Goal: Task Accomplishment & Management: Use online tool/utility

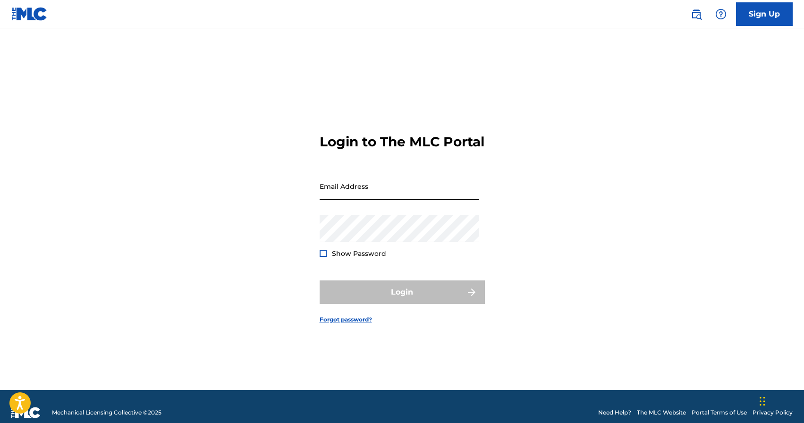
click at [363, 199] on input "Email Address" at bounding box center [400, 186] width 160 height 27
type input "[EMAIL_ADDRESS][DOMAIN_NAME]"
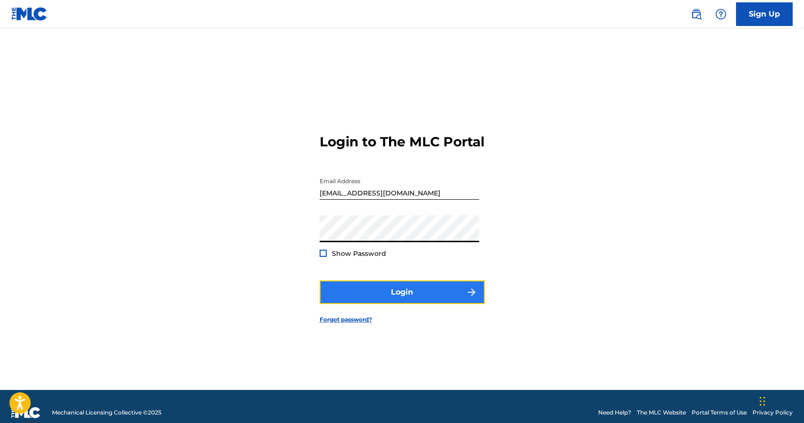
click at [373, 294] on button "Login" at bounding box center [402, 293] width 165 height 24
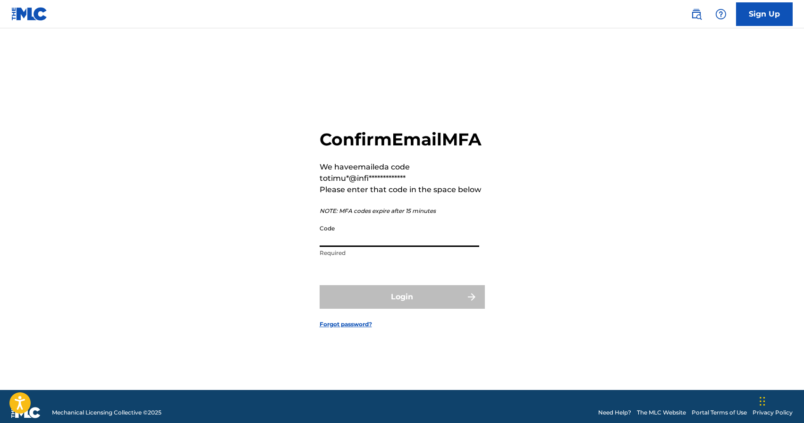
click at [373, 247] on input "Code" at bounding box center [400, 233] width 160 height 27
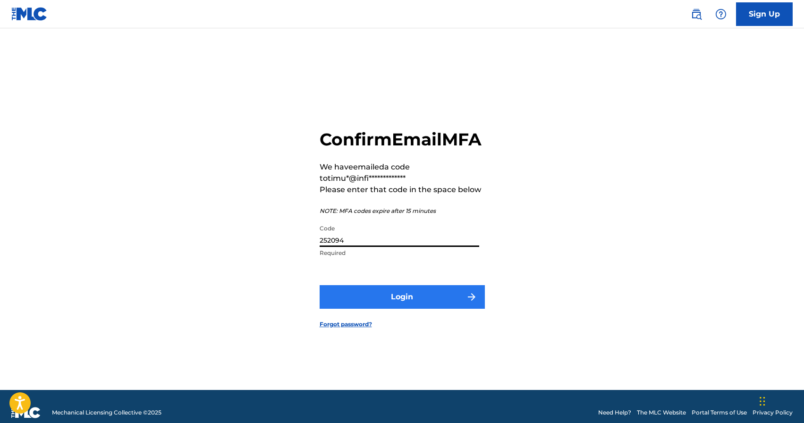
type input "252094"
click at [401, 309] on button "Login" at bounding box center [402, 297] width 165 height 24
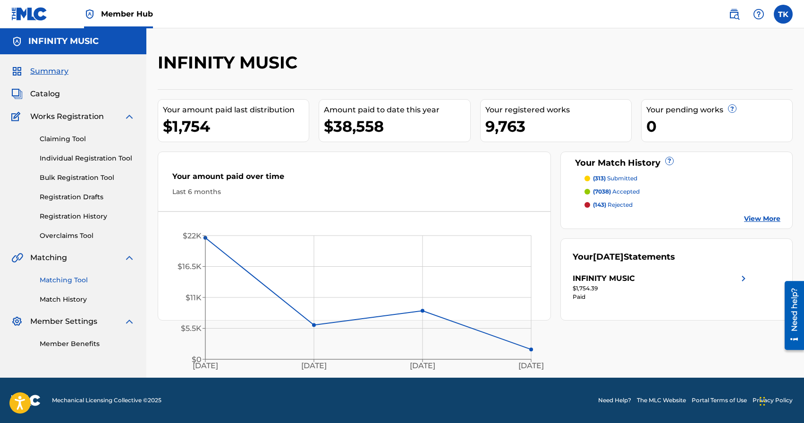
click at [74, 281] on link "Matching Tool" at bounding box center [87, 280] width 95 height 10
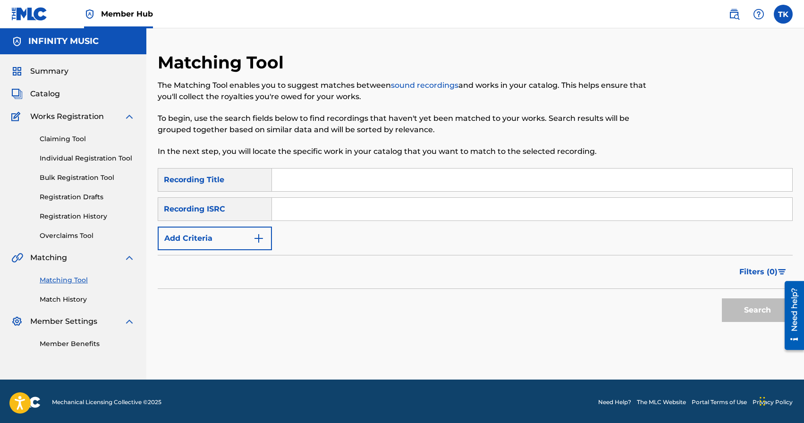
click at [588, 40] on div "Matching Tool The Matching Tool enables you to suggest matches between sound re…" at bounding box center [475, 203] width 658 height 351
click at [77, 299] on link "Match History" at bounding box center [87, 300] width 95 height 10
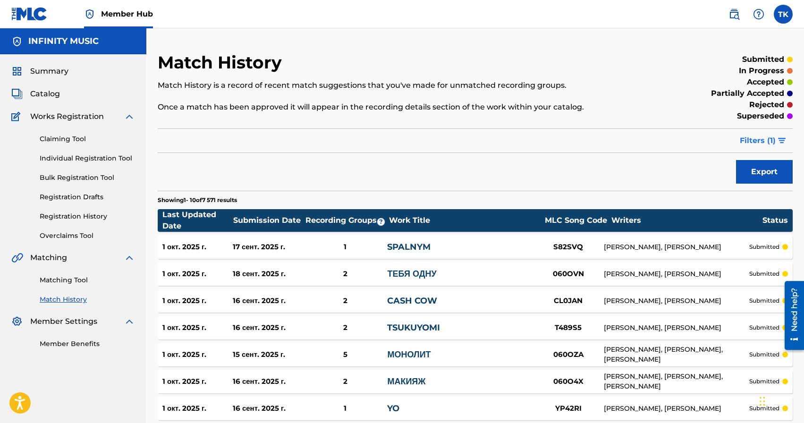
click at [763, 140] on span "Filters ( 1 )" at bounding box center [758, 140] width 36 height 11
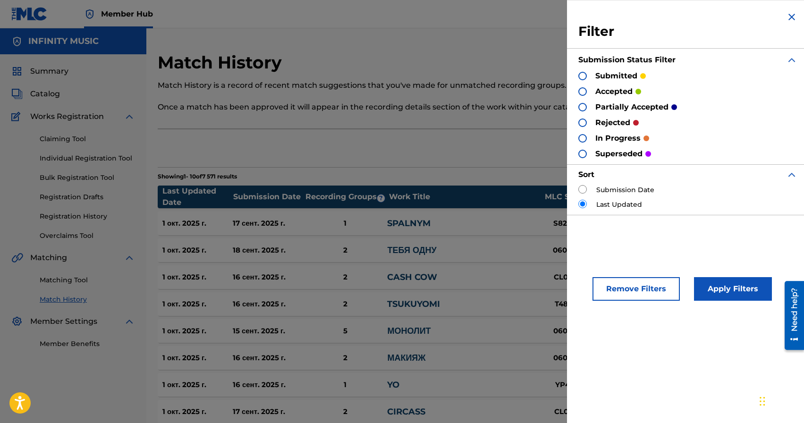
click at [583, 191] on input "radio" at bounding box center [583, 189] width 9 height 9
radio input "true"
click at [739, 299] on button "Apply Filters" at bounding box center [733, 289] width 78 height 24
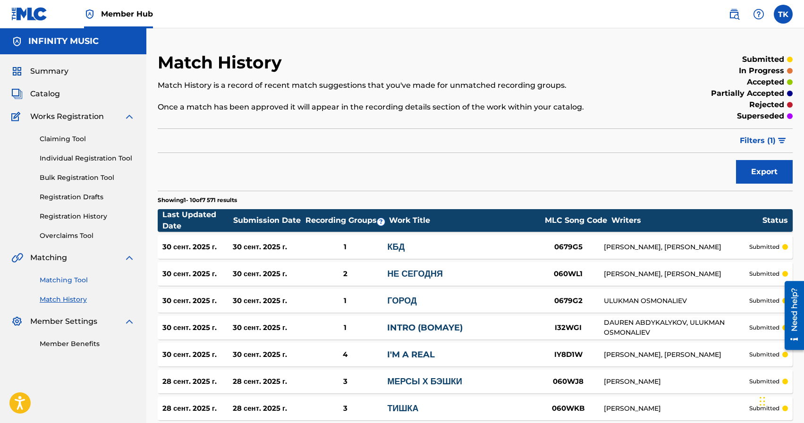
click at [63, 282] on link "Matching Tool" at bounding box center [87, 280] width 95 height 10
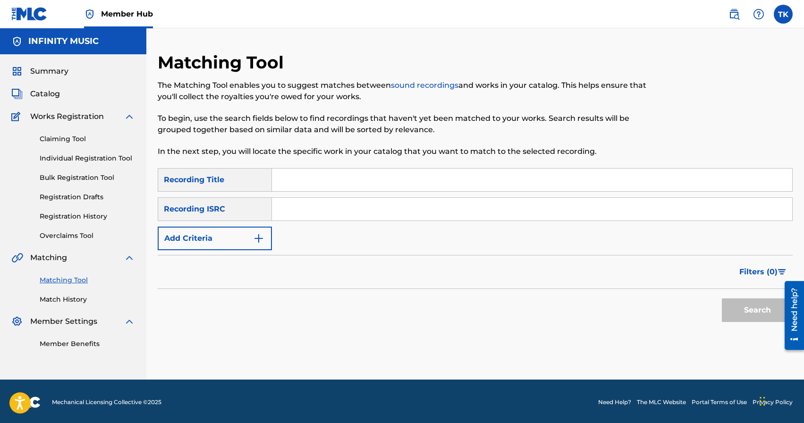
click at [372, 179] on input "Search Form" at bounding box center [532, 180] width 520 height 23
type input "hip hop скит"
click at [244, 251] on form "SearchWithCriteriac650929d-4aa8-4abf-beec-0d3918781121 Recording Title hip hop …" at bounding box center [475, 247] width 635 height 159
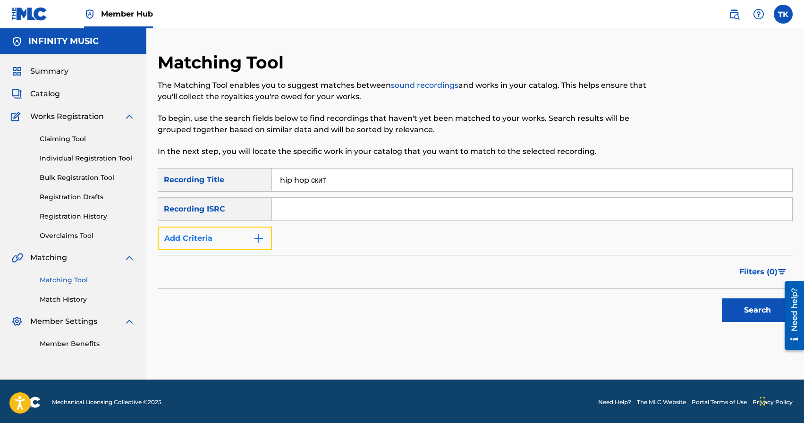
click at [249, 244] on button "Add Criteria" at bounding box center [215, 239] width 114 height 24
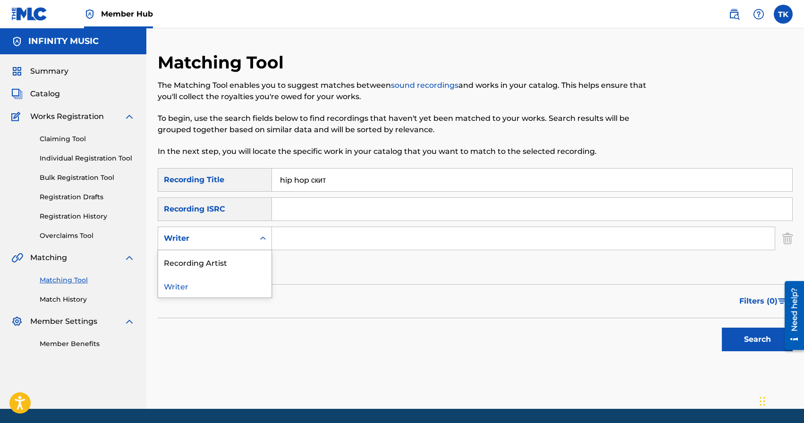
click at [249, 244] on div "Writer" at bounding box center [206, 239] width 96 height 18
click at [243, 267] on div "Recording Artist" at bounding box center [214, 262] width 113 height 24
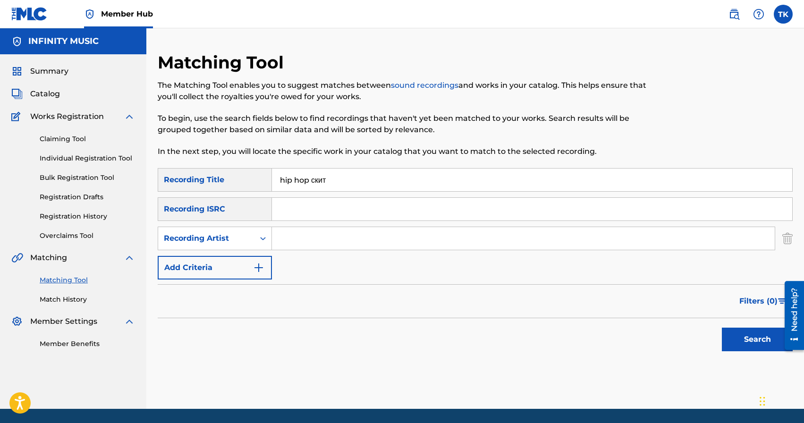
click at [283, 252] on div "SearchWithCriteriac650929d-4aa8-4abf-beec-0d3918781121 Recording Title hip hop …" at bounding box center [475, 223] width 635 height 111
click at [291, 248] on input "Search Form" at bounding box center [523, 238] width 503 height 23
type input "ULUKMANAPO"
click at [745, 337] on button "Search" at bounding box center [757, 340] width 71 height 24
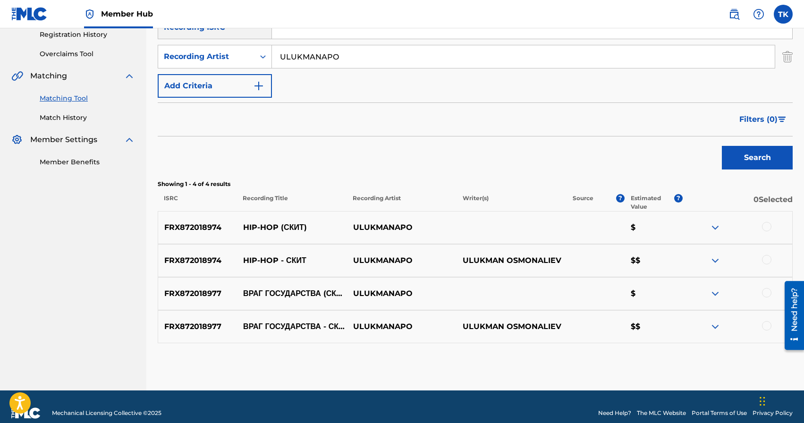
scroll to position [195, 0]
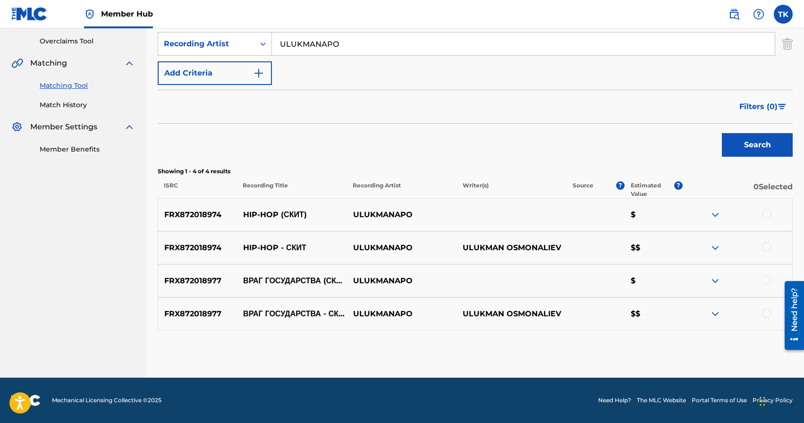
click at [769, 310] on div at bounding box center [766, 312] width 9 height 9
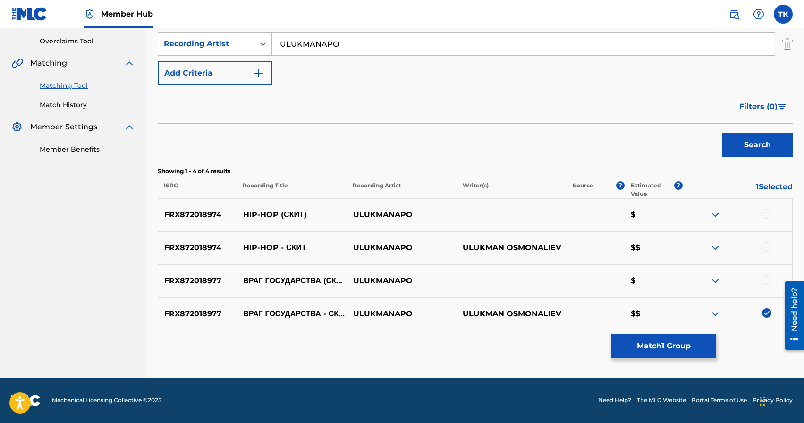
click at [766, 276] on div at bounding box center [766, 279] width 9 height 9
click at [766, 248] on div at bounding box center [766, 246] width 9 height 9
click at [767, 219] on div at bounding box center [737, 214] width 110 height 11
click at [767, 217] on div at bounding box center [766, 213] width 9 height 9
click at [678, 339] on button "Match 4 Groups" at bounding box center [664, 346] width 104 height 24
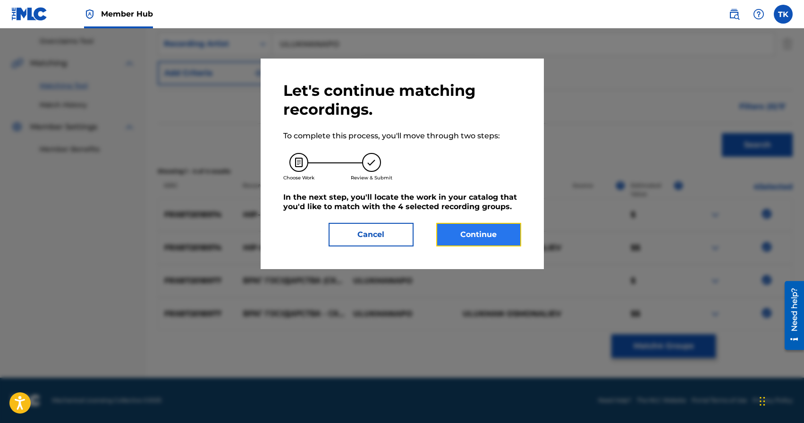
click at [482, 230] on button "Continue" at bounding box center [478, 235] width 85 height 24
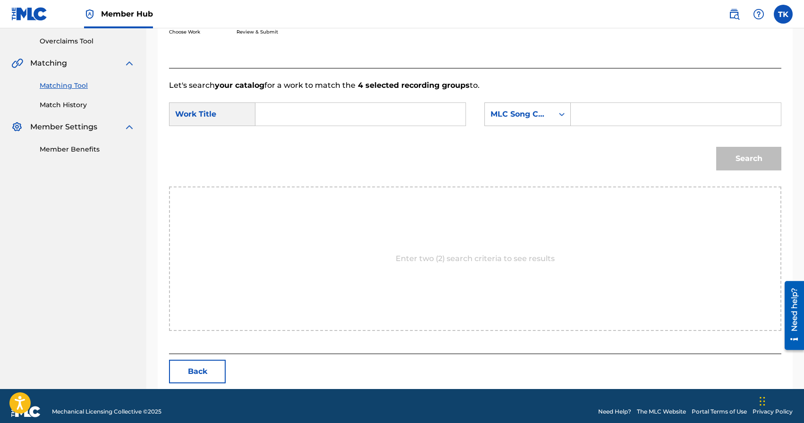
click at [385, 92] on form "SearchWithCriteria3130bcd6-9c3e-4ecb-8625-14b999427cd3 Work Title SearchWithCri…" at bounding box center [475, 138] width 613 height 95
click at [385, 108] on input "Search Form" at bounding box center [361, 114] width 194 height 23
type input "i"
type input "g"
click at [293, 158] on div "hip - hop (скит)" at bounding box center [290, 158] width 52 height 28
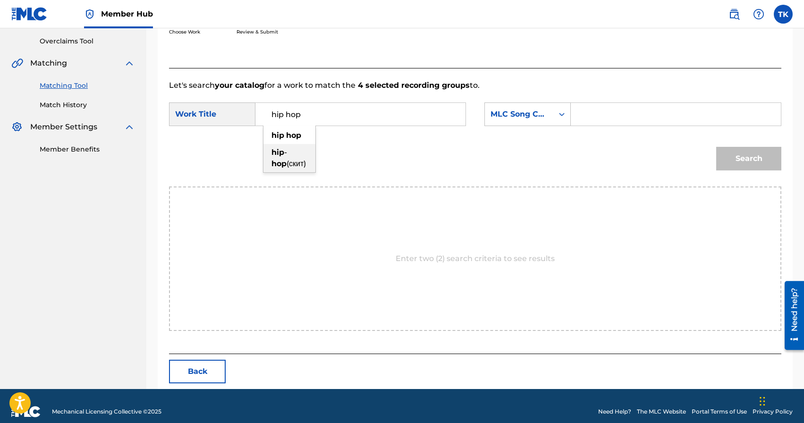
type input "hip-hop (скит)"
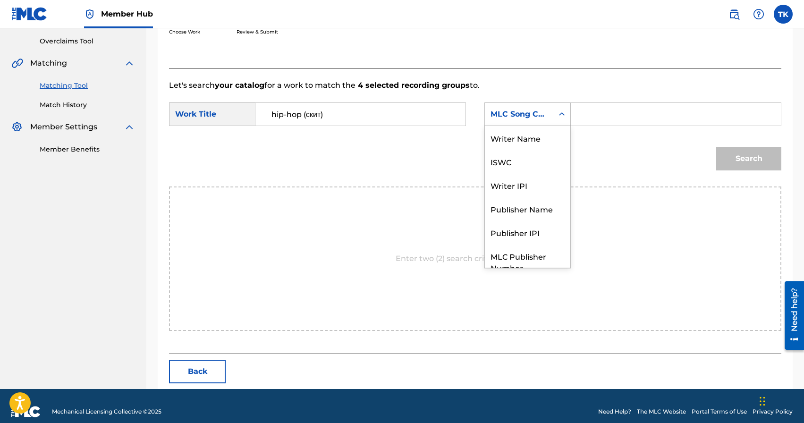
click at [532, 119] on div "MLC Song Code" at bounding box center [519, 114] width 57 height 11
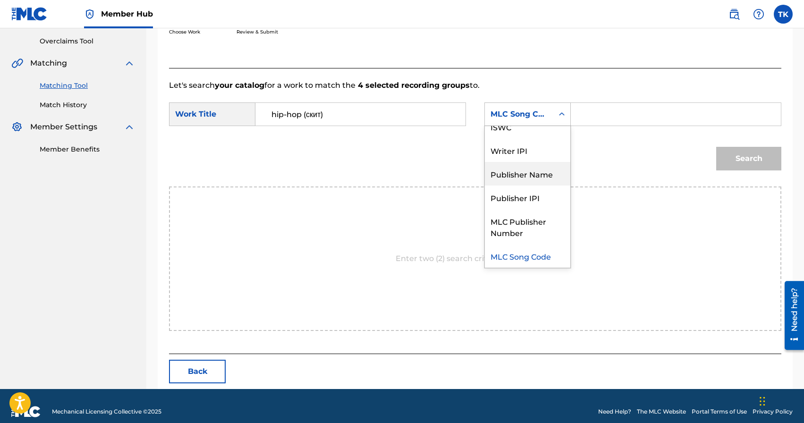
click at [523, 172] on div "Publisher Name" at bounding box center [527, 174] width 85 height 24
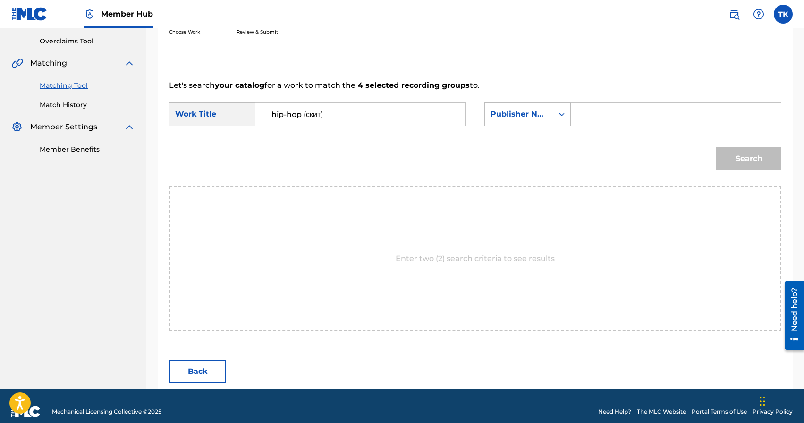
click at [619, 116] on input "Search Form" at bounding box center [676, 114] width 194 height 23
type input "U"
type input "INFINITY MUSIC"
click at [753, 160] on button "Search" at bounding box center [749, 159] width 65 height 24
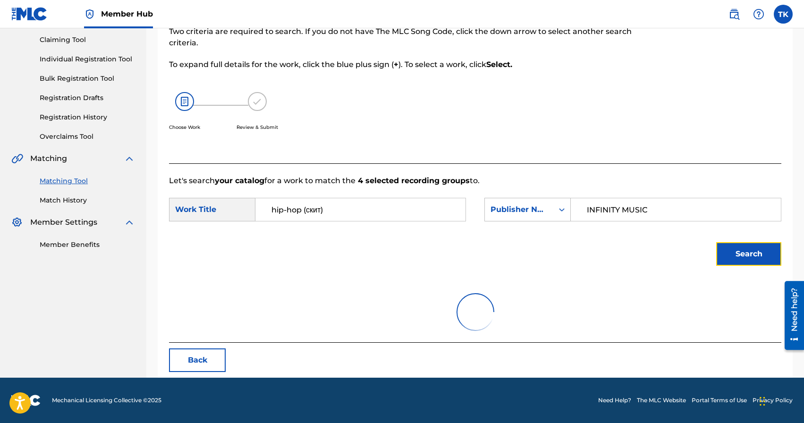
scroll to position [195, 0]
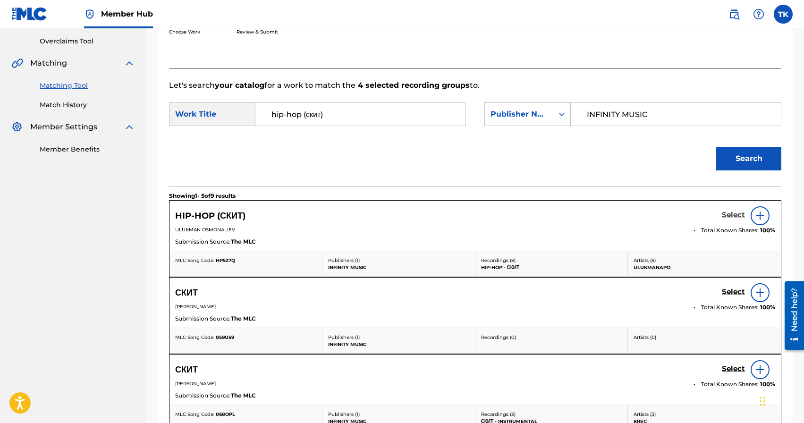
click at [726, 216] on h5 "Select" at bounding box center [733, 215] width 23 height 9
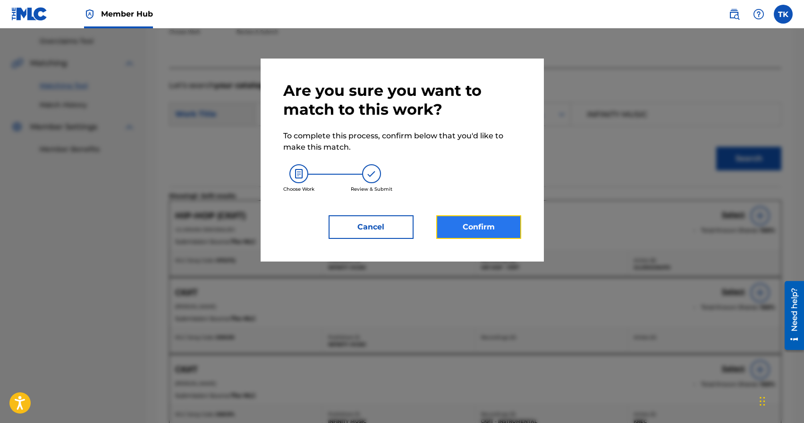
click at [490, 237] on button "Confirm" at bounding box center [478, 227] width 85 height 24
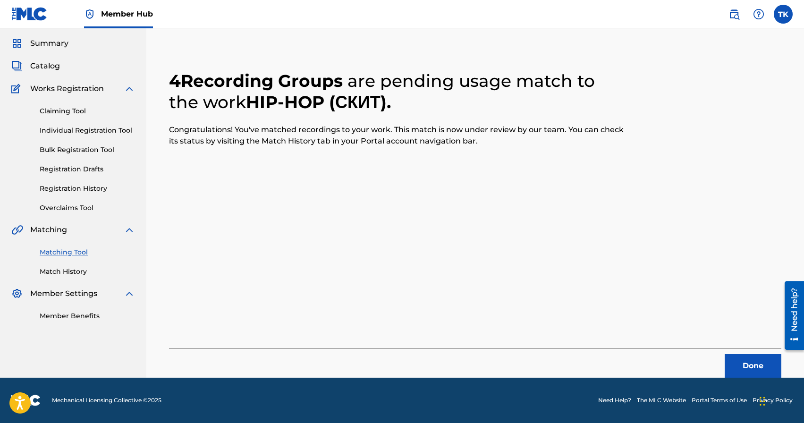
scroll to position [28, 0]
click at [731, 356] on button "Done" at bounding box center [753, 366] width 57 height 24
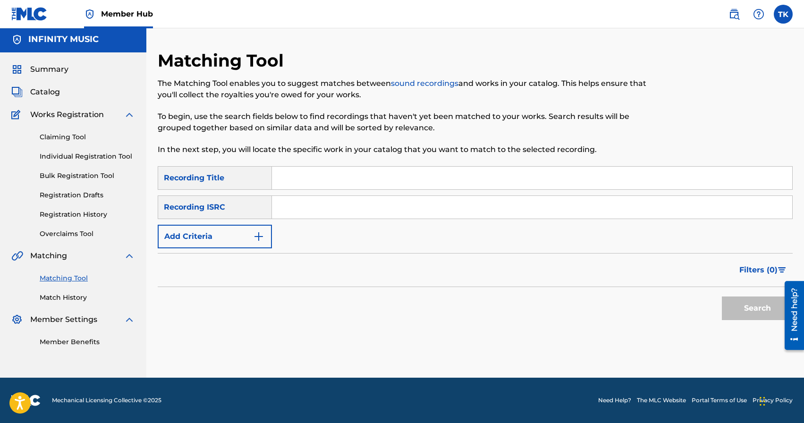
scroll to position [0, 0]
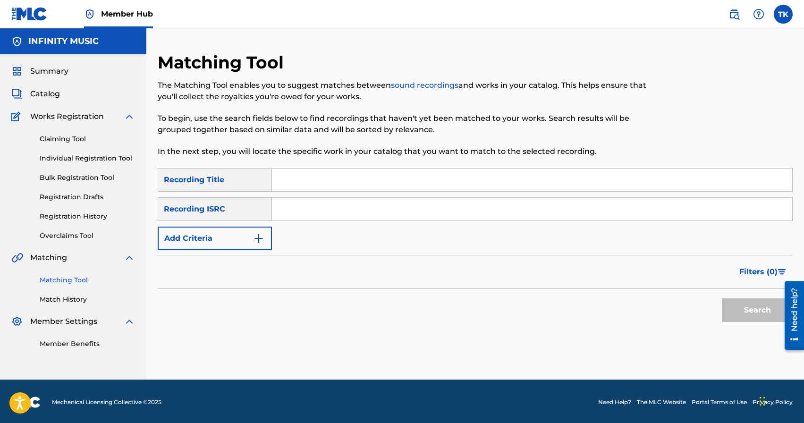
click at [374, 179] on input "Search Form" at bounding box center [532, 180] width 520 height 23
type input "семдесят пятый"
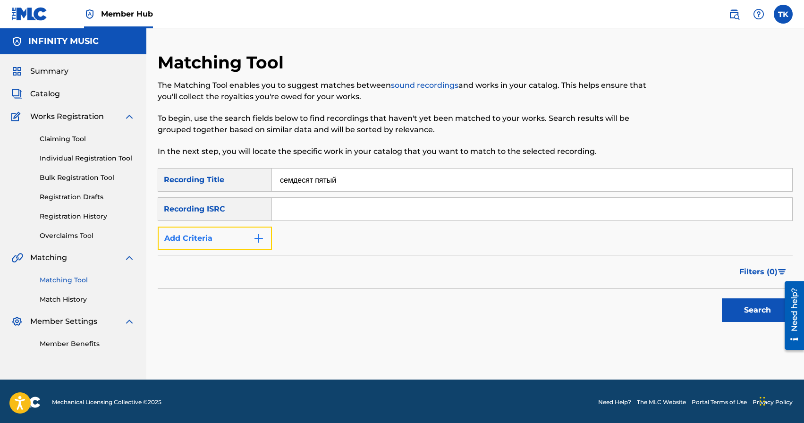
click at [253, 234] on img "Search Form" at bounding box center [258, 238] width 11 height 11
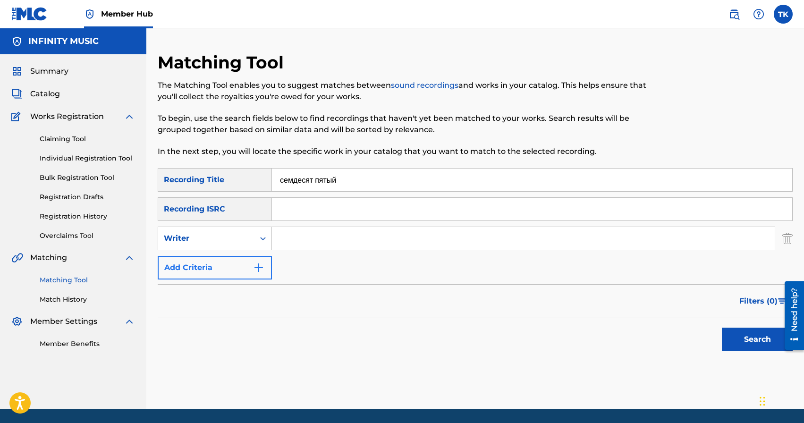
click at [253, 234] on div "Writer" at bounding box center [206, 239] width 96 height 18
click at [253, 250] on div "Writer" at bounding box center [215, 239] width 114 height 24
click at [256, 245] on div "Search Form" at bounding box center [263, 238] width 17 height 17
click at [256, 265] on div "Recording Artist" at bounding box center [214, 262] width 113 height 24
click at [290, 246] on input "Search Form" at bounding box center [523, 238] width 503 height 23
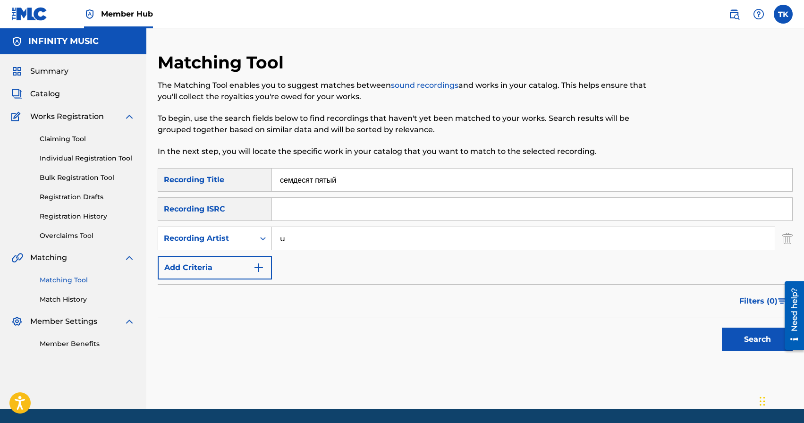
type input "ULUKMANAPO"
click at [763, 339] on button "Search" at bounding box center [757, 340] width 71 height 24
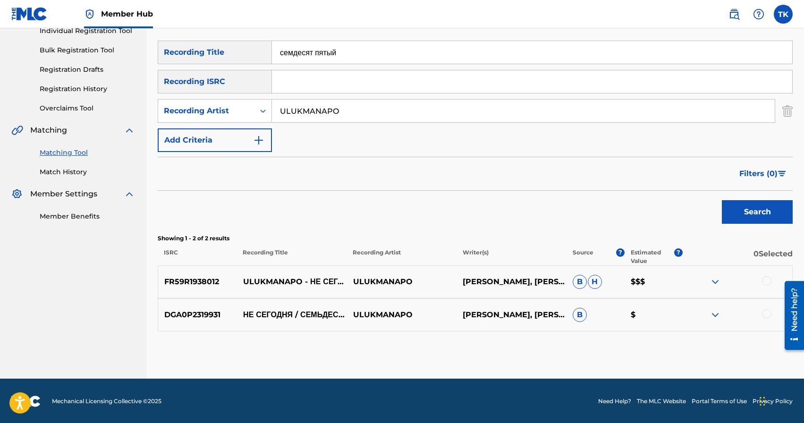
scroll to position [128, 0]
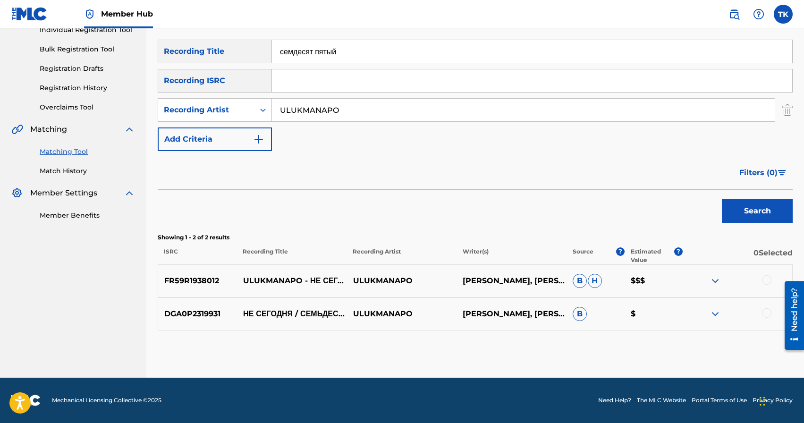
click at [297, 53] on input "семдесят пятый" at bounding box center [532, 51] width 520 height 23
click at [729, 210] on button "Search" at bounding box center [757, 211] width 71 height 24
click at [344, 51] on input "семьдесят пятый" at bounding box center [532, 51] width 520 height 23
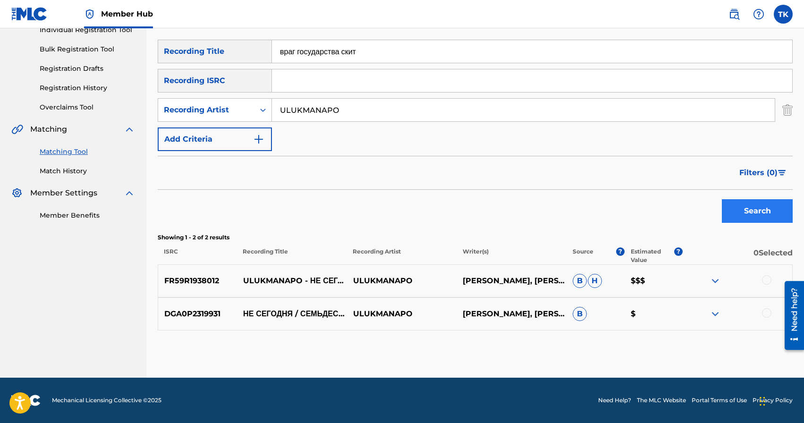
type input "враг государства скит"
click at [745, 213] on button "Search" at bounding box center [757, 211] width 71 height 24
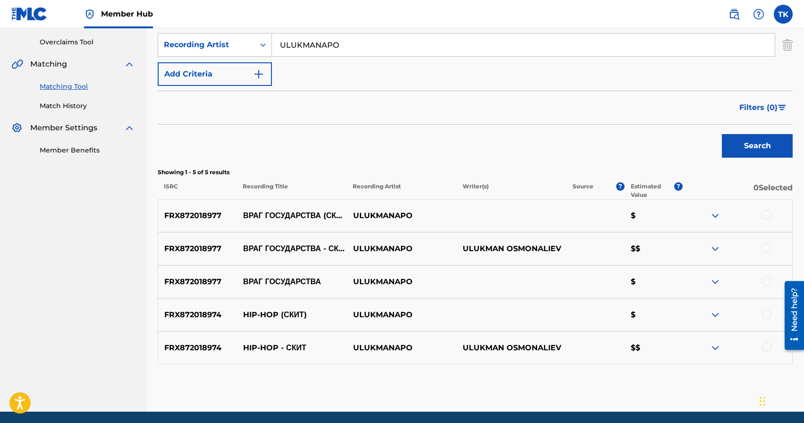
scroll to position [199, 0]
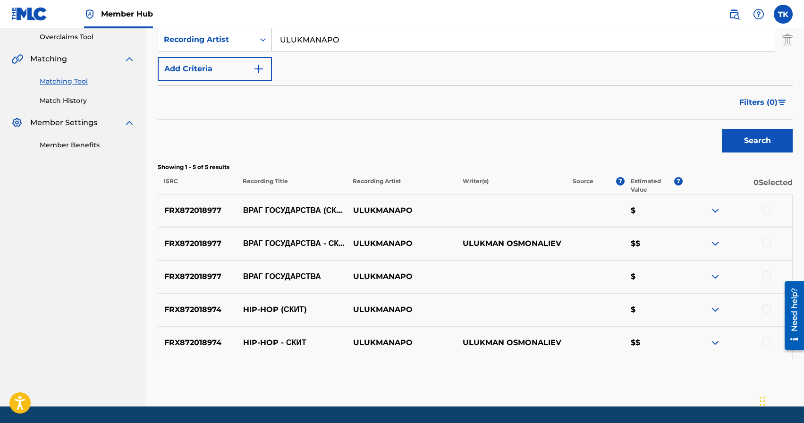
click at [769, 276] on div at bounding box center [766, 275] width 9 height 9
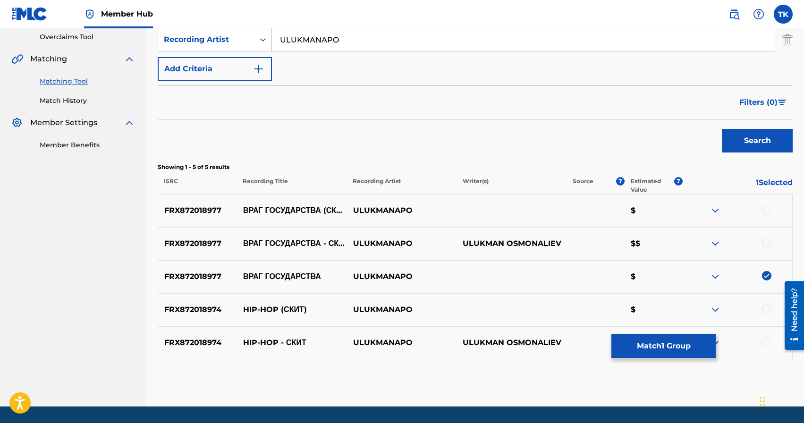
click at [767, 248] on div at bounding box center [737, 243] width 110 height 11
click at [767, 242] on div at bounding box center [766, 242] width 9 height 9
click at [767, 216] on div at bounding box center [737, 210] width 110 height 11
click at [768, 213] on div at bounding box center [766, 209] width 9 height 9
click at [664, 348] on button "Match 3 Groups" at bounding box center [664, 346] width 104 height 24
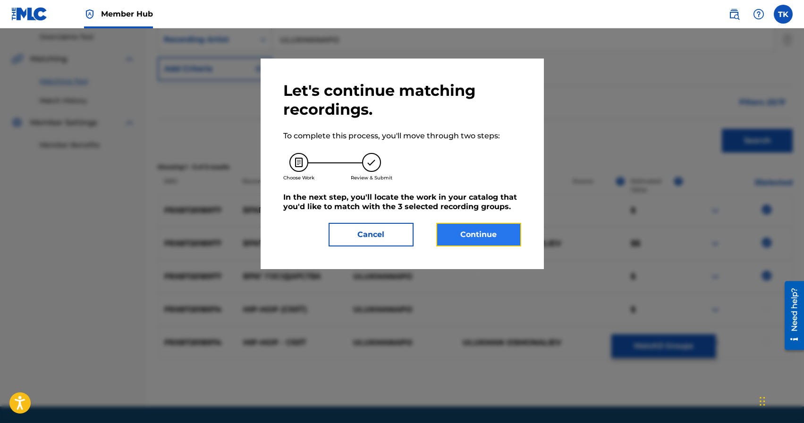
click at [488, 237] on button "Continue" at bounding box center [478, 235] width 85 height 24
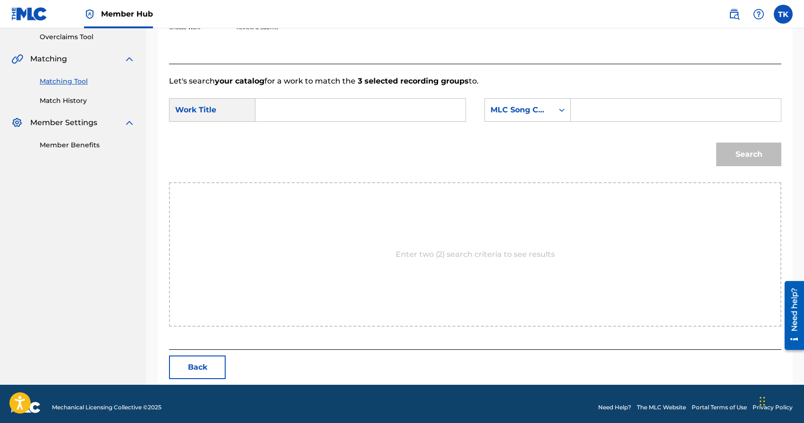
click at [422, 113] on input "Search Form" at bounding box center [361, 110] width 194 height 23
click at [293, 204] on span "государства (скит)" at bounding box center [301, 193] width 59 height 20
type input "враг государства (скит)"
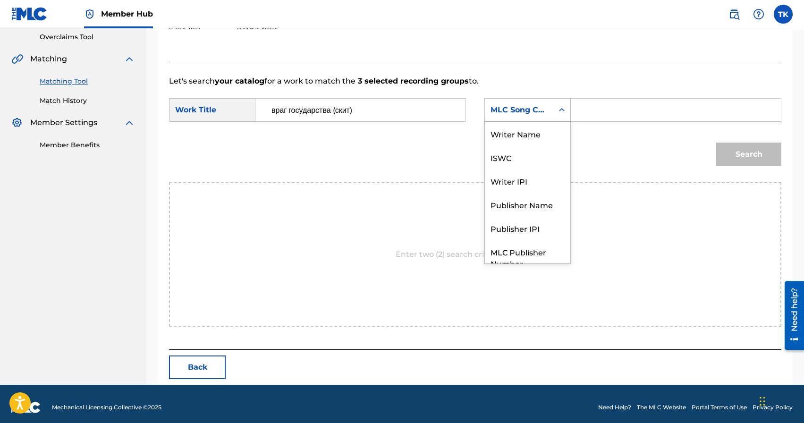
click at [559, 110] on icon "Search Form" at bounding box center [561, 109] width 9 height 9
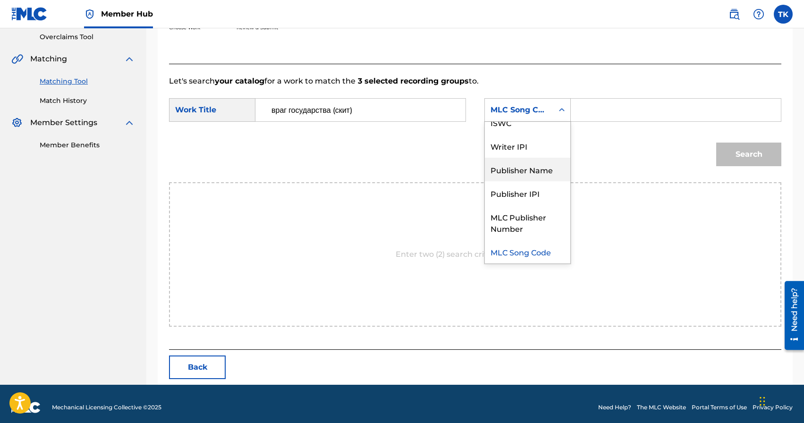
click at [532, 165] on div "Publisher Name" at bounding box center [527, 170] width 85 height 24
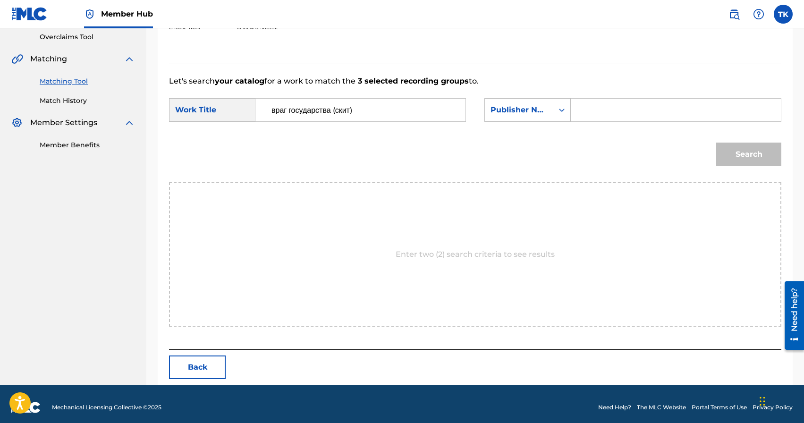
click at [615, 93] on form "SearchWithCriteria3130bcd6-9c3e-4ecb-8625-14b999427cd3 Work Title враг государс…" at bounding box center [475, 134] width 613 height 95
click at [615, 106] on input "Search Form" at bounding box center [676, 110] width 194 height 23
type input "INFINITY MUSIC"
click at [735, 157] on button "Search" at bounding box center [749, 155] width 65 height 24
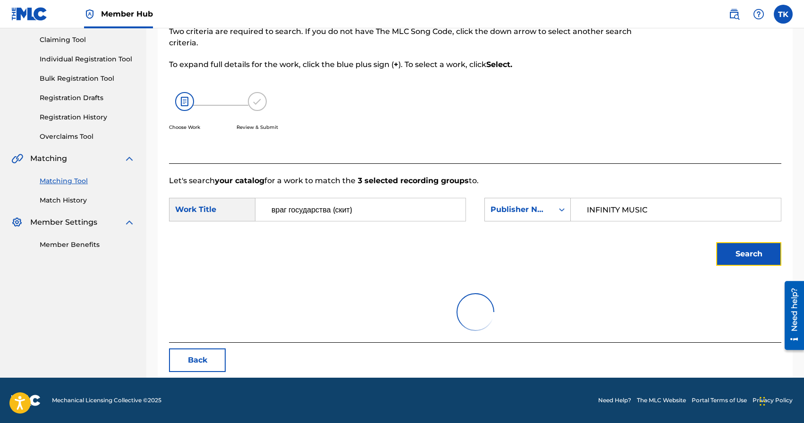
scroll to position [199, 0]
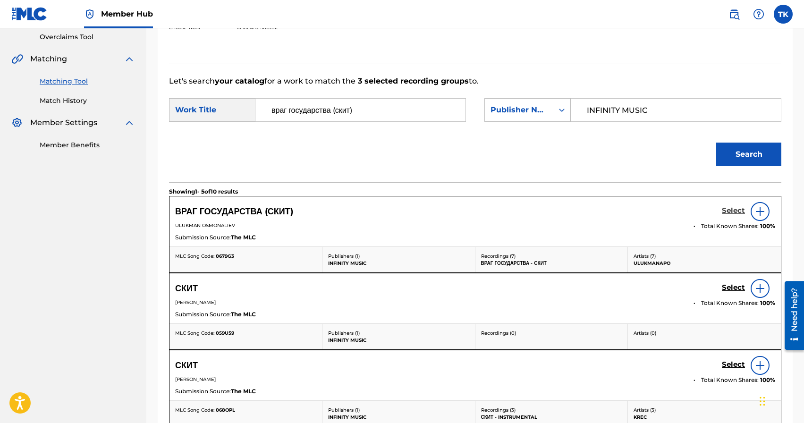
click at [728, 212] on h5 "Select" at bounding box center [733, 210] width 23 height 9
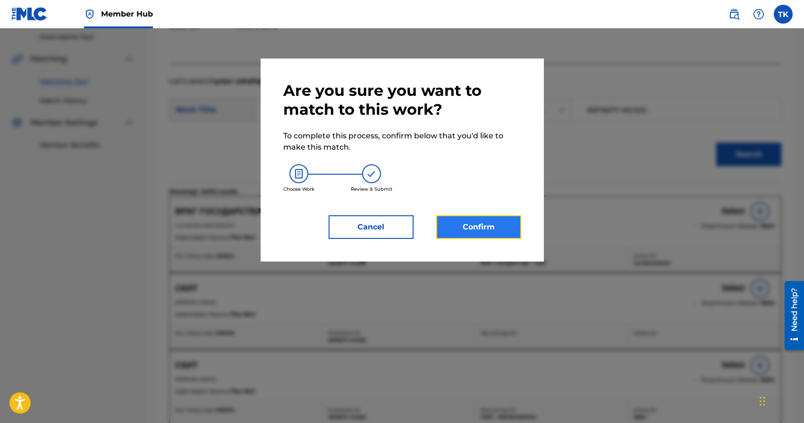
click at [474, 221] on button "Confirm" at bounding box center [478, 227] width 85 height 24
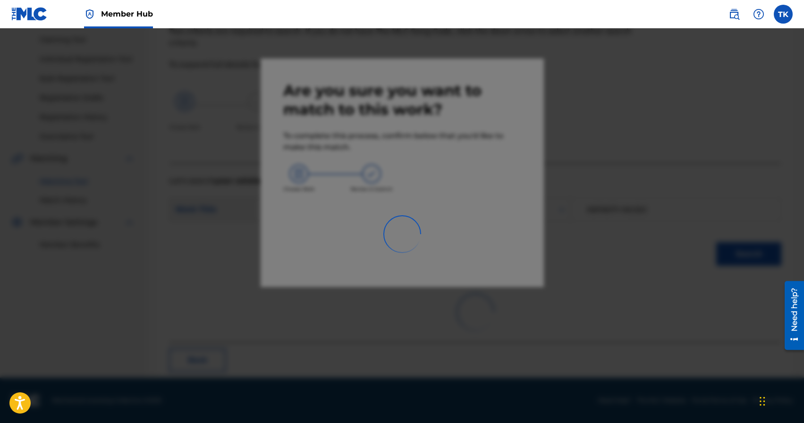
scroll to position [28, 0]
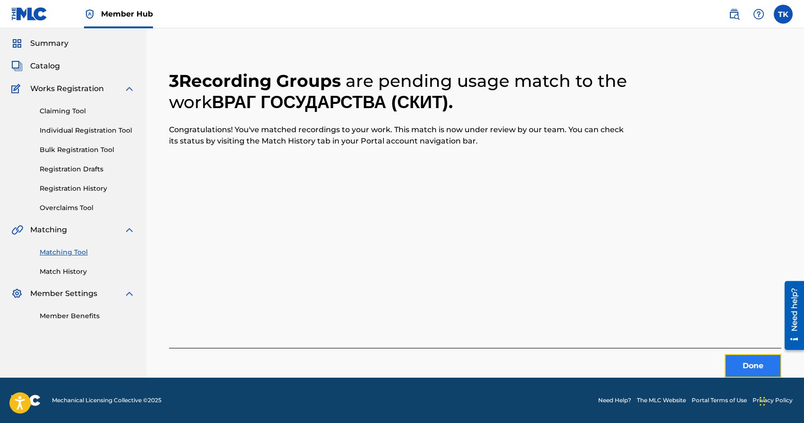
click at [752, 368] on button "Done" at bounding box center [753, 366] width 57 height 24
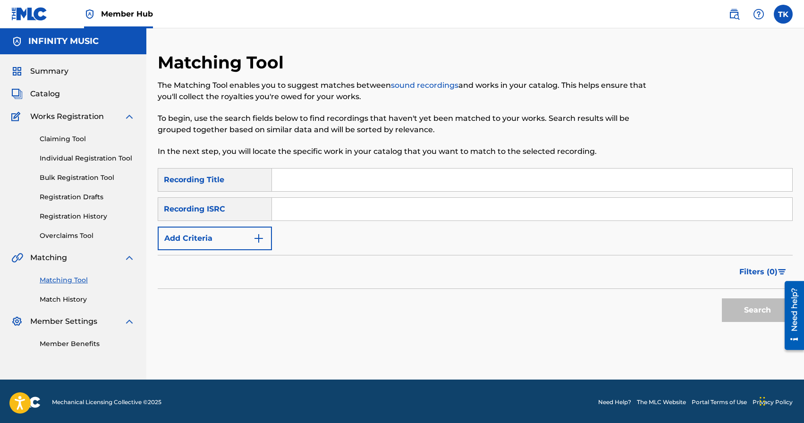
click at [366, 179] on input "Search Form" at bounding box center [532, 180] width 520 height 23
type input "выстрел в пустоту"
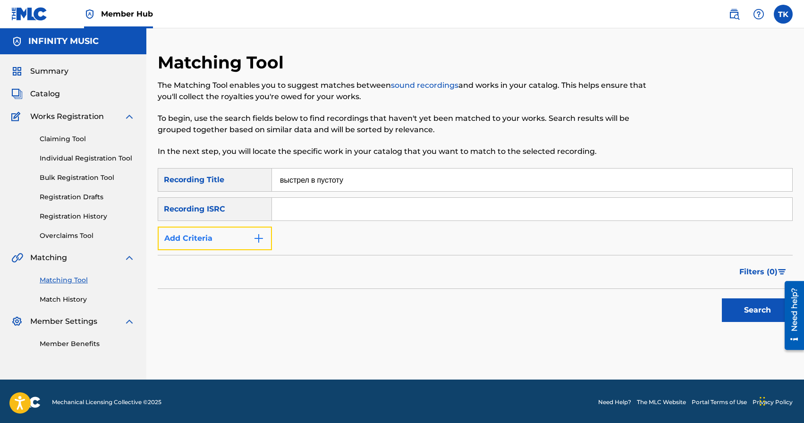
click at [246, 238] on button "Add Criteria" at bounding box center [215, 239] width 114 height 24
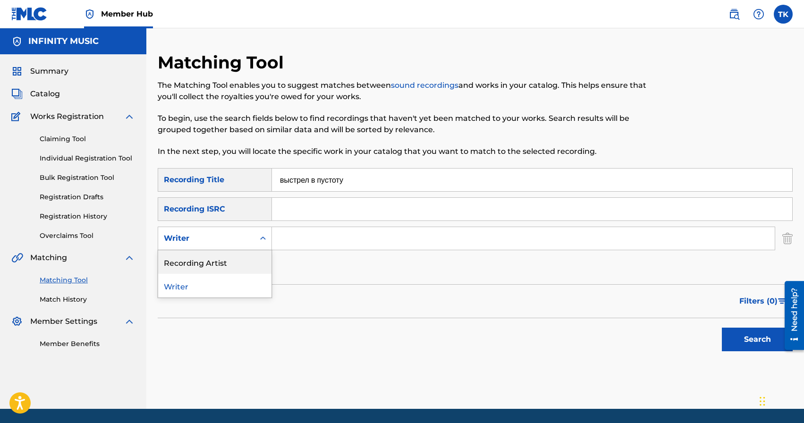
click at [246, 254] on div "Recording Artist" at bounding box center [214, 262] width 113 height 24
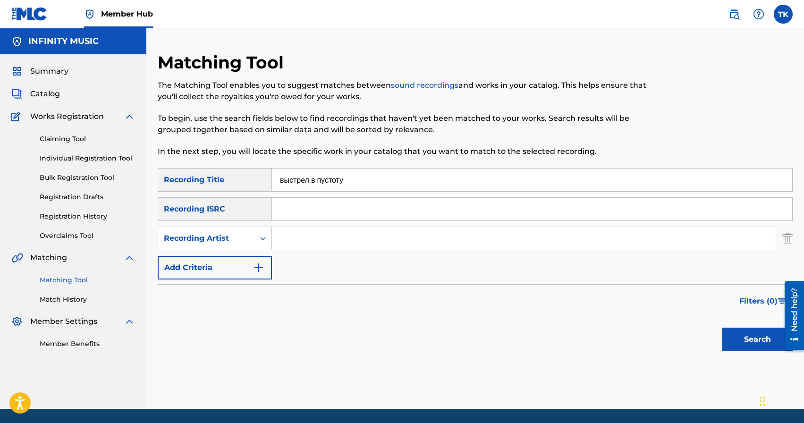
click at [308, 245] on input "Search Form" at bounding box center [523, 238] width 503 height 23
type input "ULUKMANAPO"
click at [741, 334] on button "Search" at bounding box center [757, 340] width 71 height 24
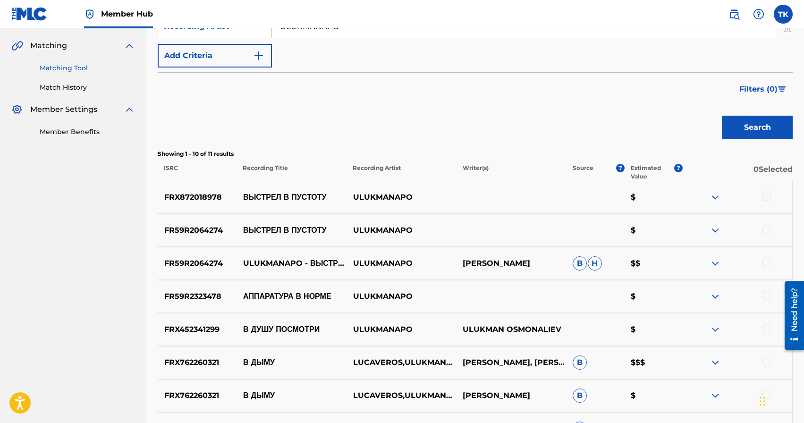
scroll to position [215, 0]
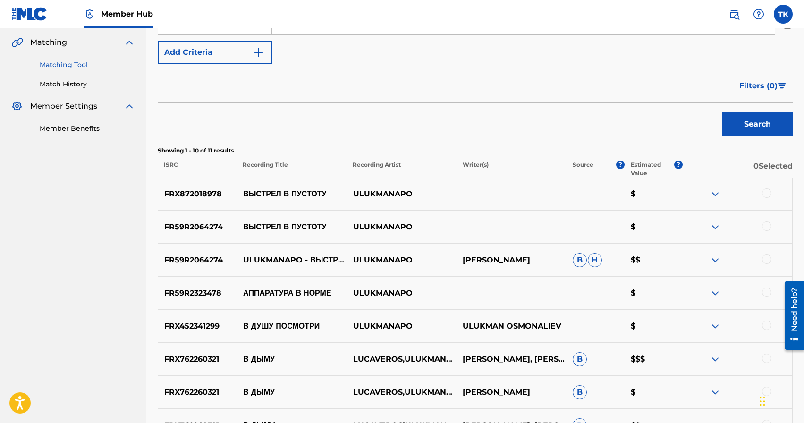
click at [766, 258] on div at bounding box center [766, 259] width 9 height 9
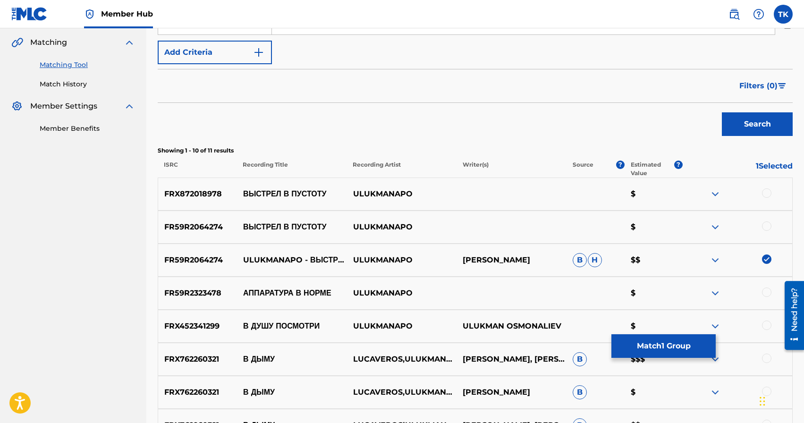
click at [766, 228] on div at bounding box center [766, 226] width 9 height 9
click at [766, 196] on div at bounding box center [766, 192] width 9 height 9
click at [684, 337] on button "Match 3 Groups" at bounding box center [664, 346] width 104 height 24
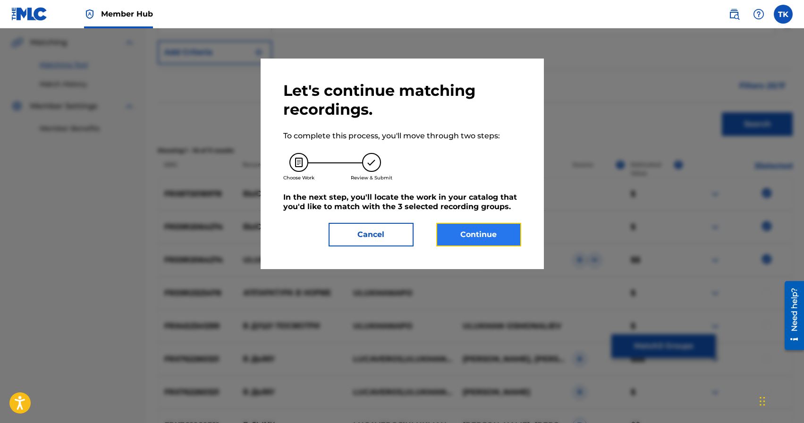
click at [477, 234] on button "Continue" at bounding box center [478, 235] width 85 height 24
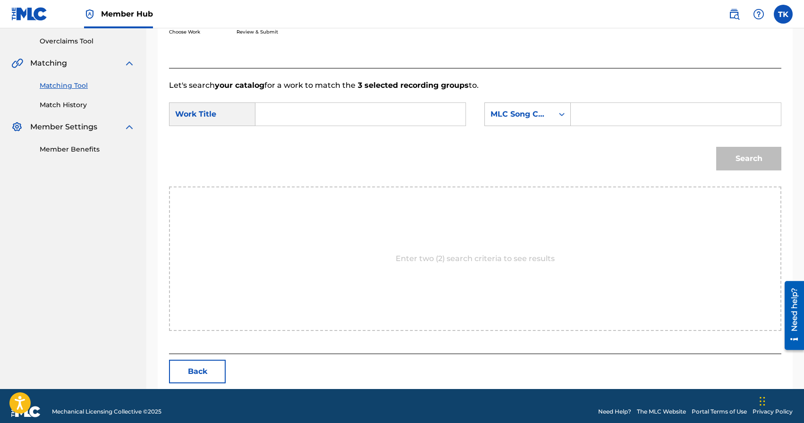
scroll to position [206, 0]
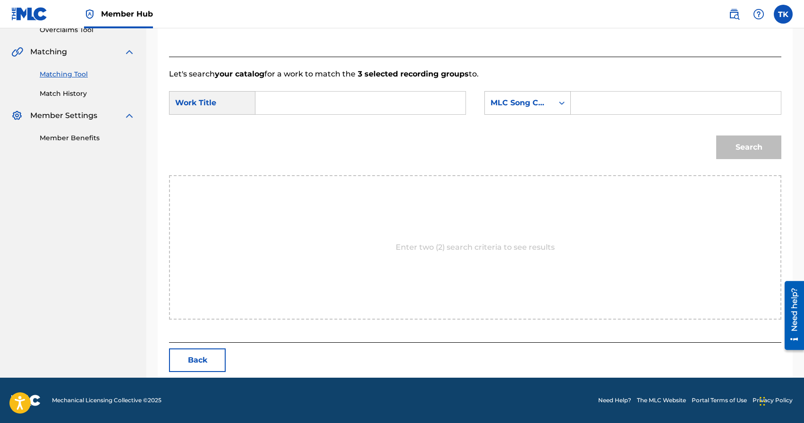
click at [385, 105] on input "Search Form" at bounding box center [361, 103] width 194 height 23
click at [285, 138] on div "выстрел в пустоту" at bounding box center [290, 130] width 52 height 28
type input "выстрел в пустоту"
click at [532, 101] on div "MLC Song Code" at bounding box center [519, 102] width 57 height 11
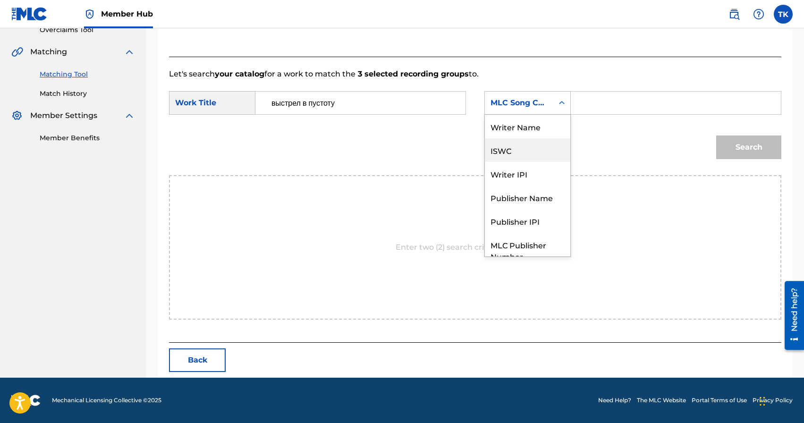
scroll to position [35, 0]
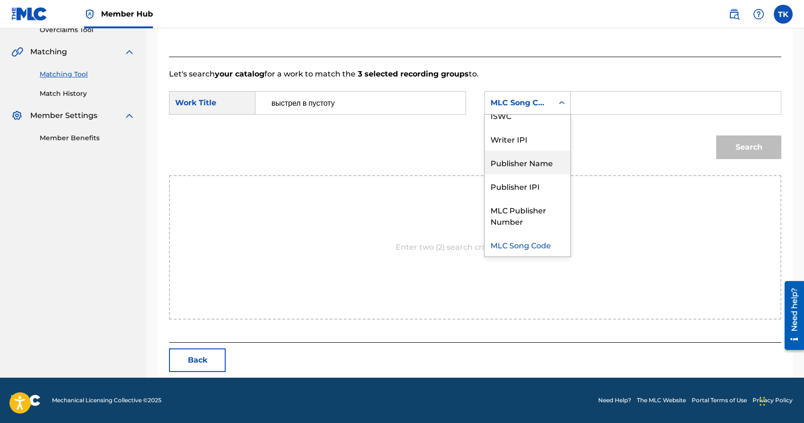
click at [532, 158] on div "Publisher Name" at bounding box center [527, 163] width 85 height 24
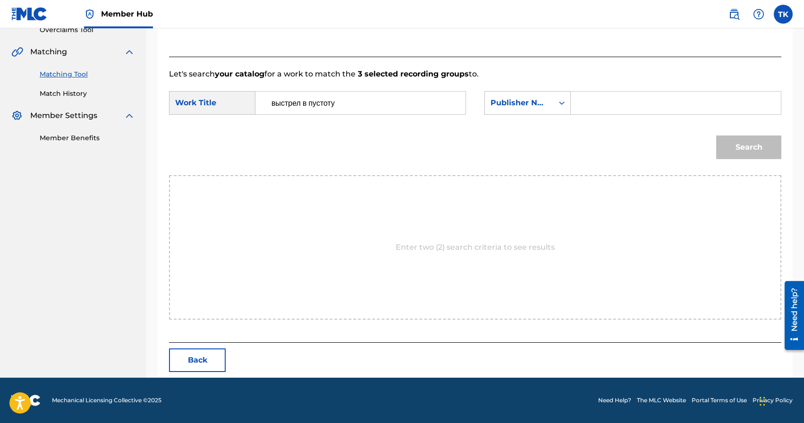
click at [610, 104] on input "Search Form" at bounding box center [676, 103] width 194 height 23
type input "INFINITY MUSIC"
click at [764, 148] on button "Search" at bounding box center [749, 148] width 65 height 24
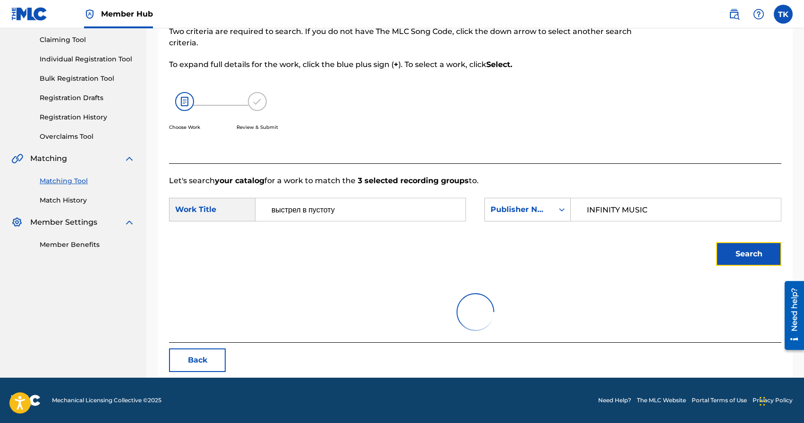
scroll to position [206, 0]
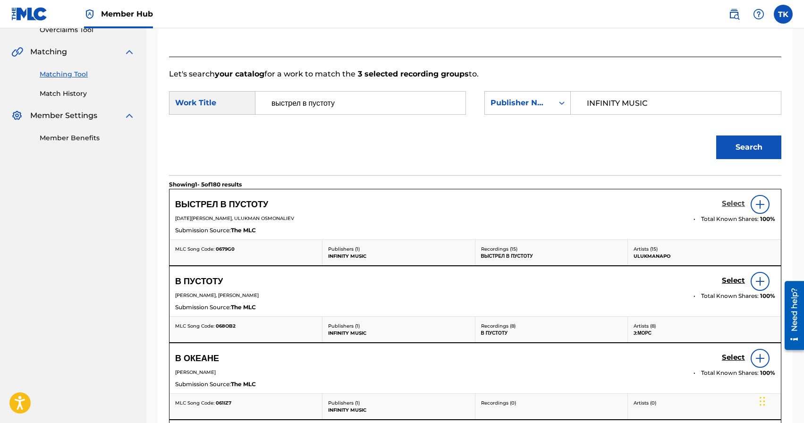
click at [726, 206] on h5 "Select" at bounding box center [733, 203] width 23 height 9
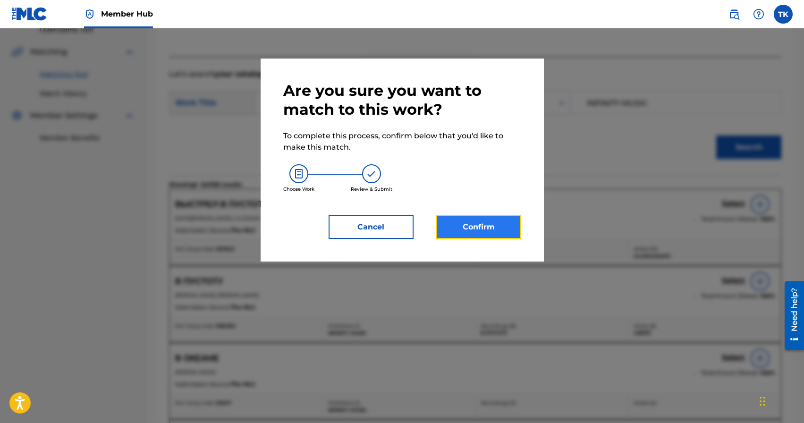
click at [494, 224] on button "Confirm" at bounding box center [478, 227] width 85 height 24
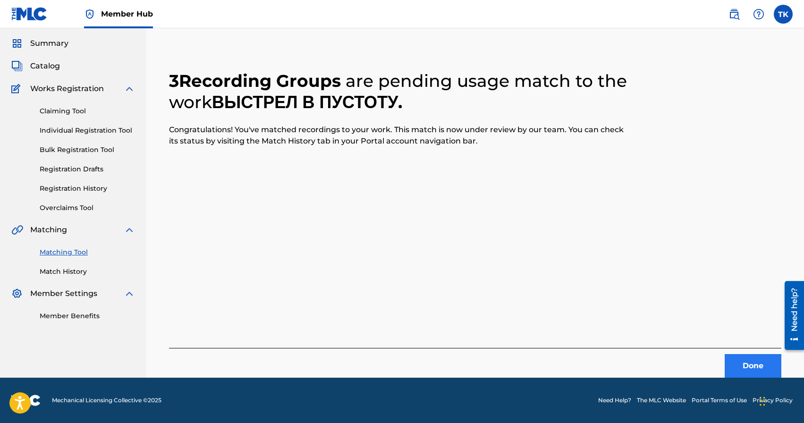
scroll to position [28, 0]
click at [746, 372] on button "Done" at bounding box center [753, 366] width 57 height 24
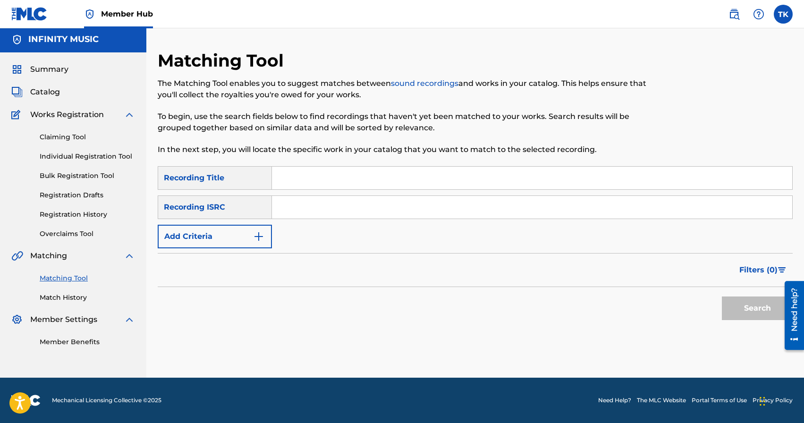
scroll to position [0, 0]
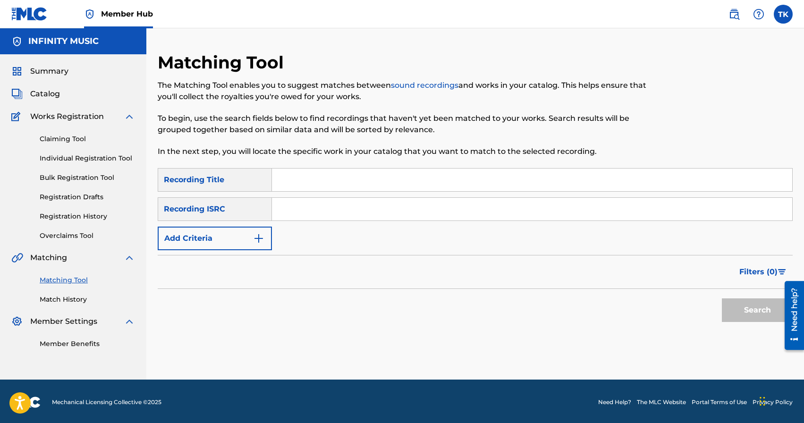
click at [373, 174] on input "Search Form" at bounding box center [532, 180] width 520 height 23
type input "мелодия"
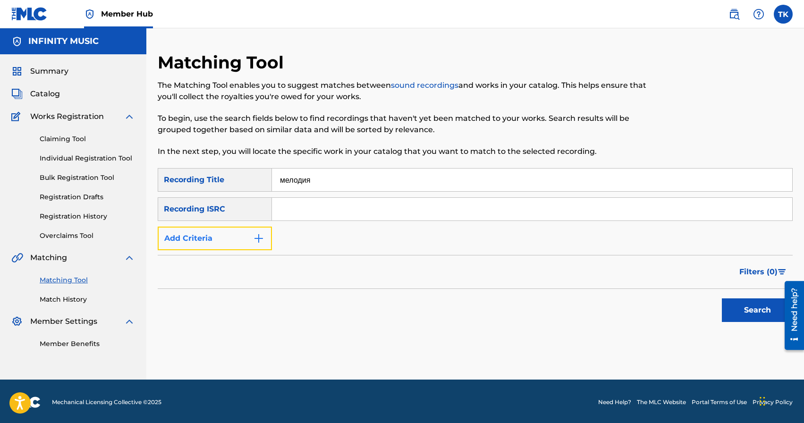
click at [258, 237] on img "Search Form" at bounding box center [258, 238] width 11 height 11
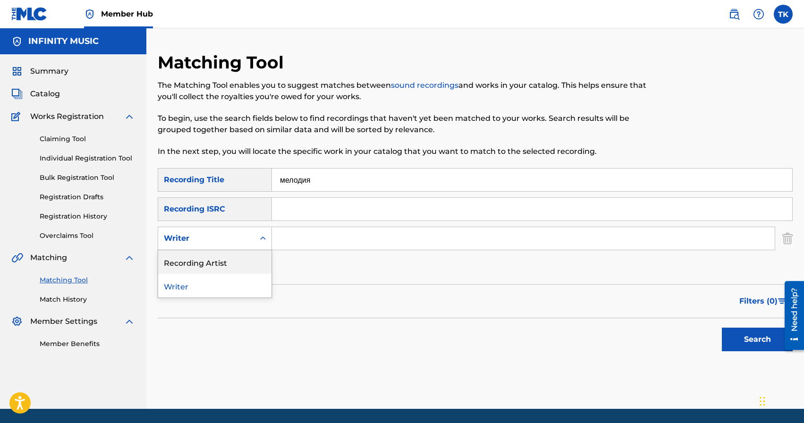
click at [256, 260] on div "Recording Artist" at bounding box center [214, 262] width 113 height 24
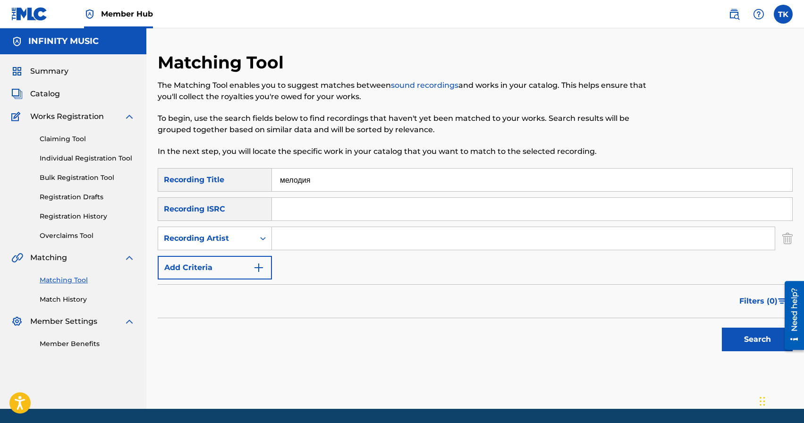
click at [317, 242] on input "Search Form" at bounding box center [523, 238] width 503 height 23
type input "ULUKMANAPO"
click at [754, 351] on div "Search" at bounding box center [755, 337] width 76 height 38
click at [725, 340] on button "Search" at bounding box center [757, 340] width 71 height 24
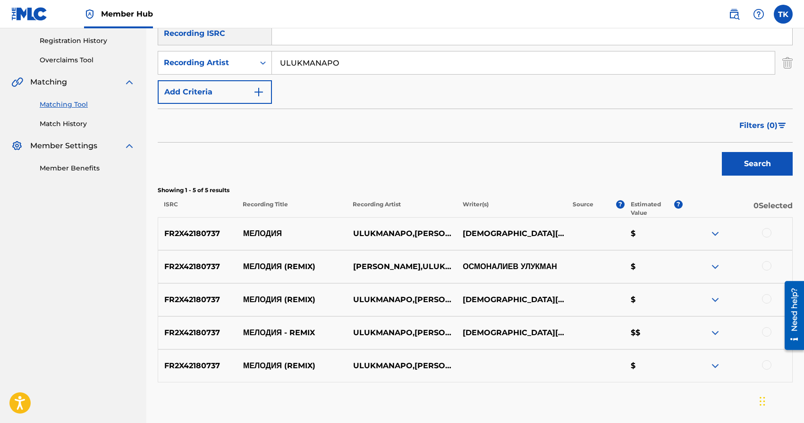
scroll to position [188, 0]
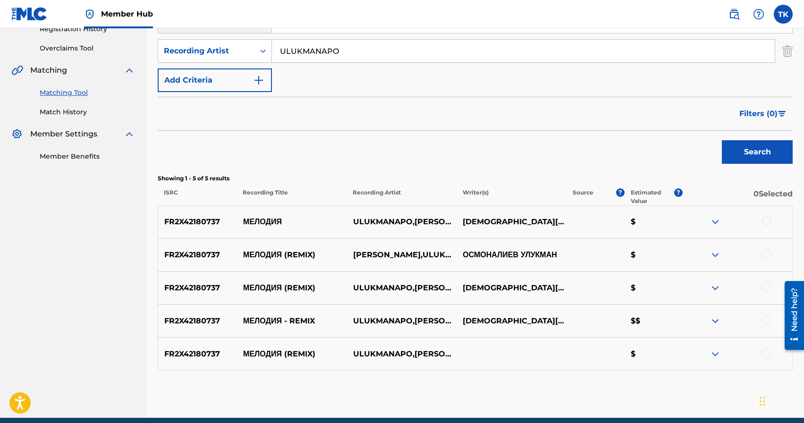
click at [768, 221] on div at bounding box center [766, 220] width 9 height 9
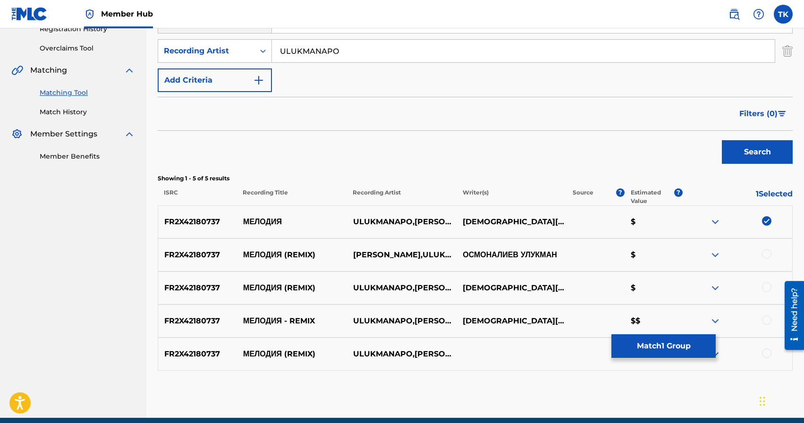
click at [768, 218] on img at bounding box center [766, 220] width 9 height 9
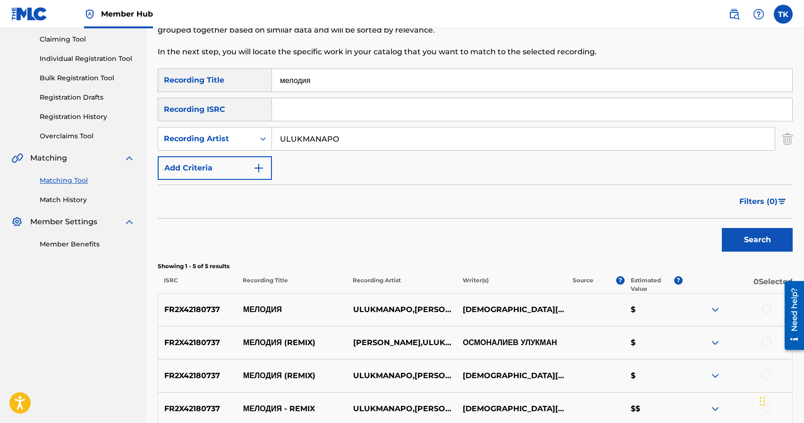
scroll to position [98, 0]
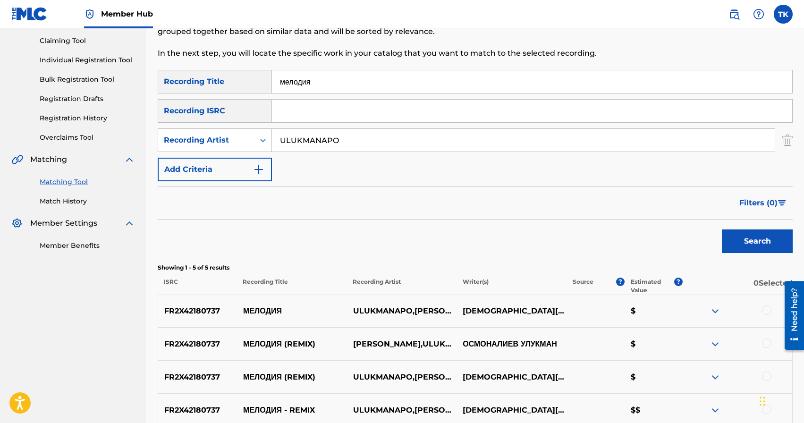
click at [375, 82] on input "мелодия" at bounding box center [532, 81] width 520 height 23
type input "в душу посмотри"
click at [753, 243] on button "Search" at bounding box center [757, 242] width 71 height 24
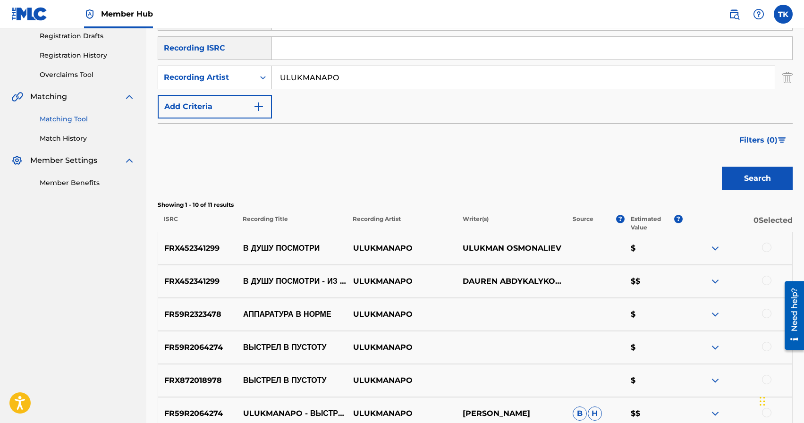
scroll to position [162, 0]
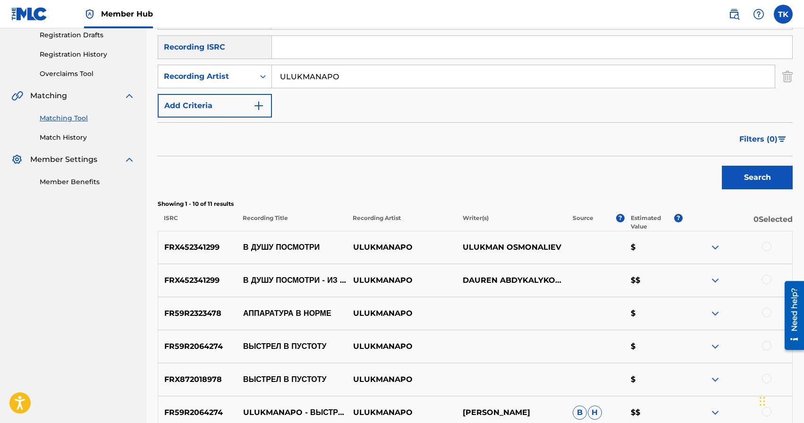
click at [768, 280] on div at bounding box center [766, 279] width 9 height 9
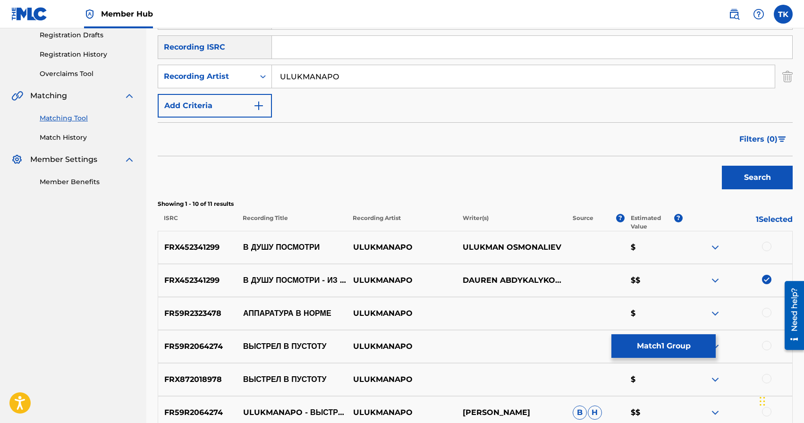
click at [768, 249] on div at bounding box center [766, 246] width 9 height 9
click at [678, 347] on button "Match 2 Groups" at bounding box center [664, 346] width 104 height 24
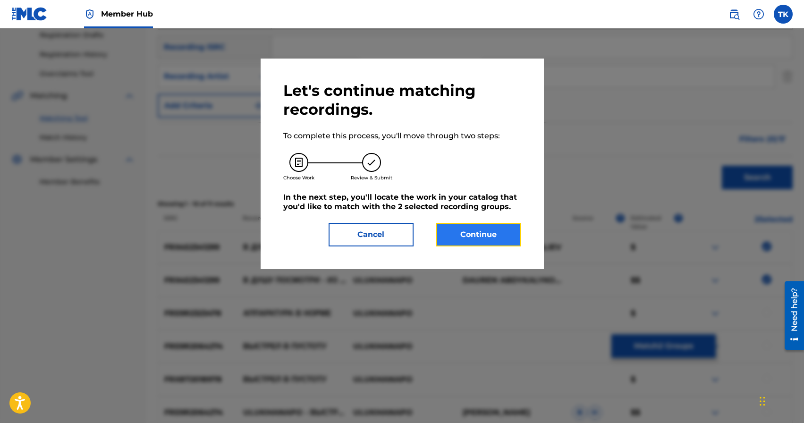
click at [493, 236] on button "Continue" at bounding box center [478, 235] width 85 height 24
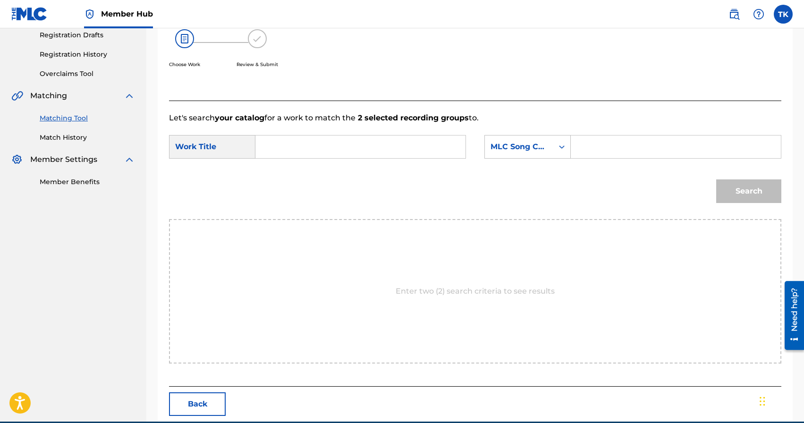
click at [387, 151] on input "Search Form" at bounding box center [361, 147] width 194 height 23
type input "i"
type input "в душу"
